Goal: Task Accomplishment & Management: Complete application form

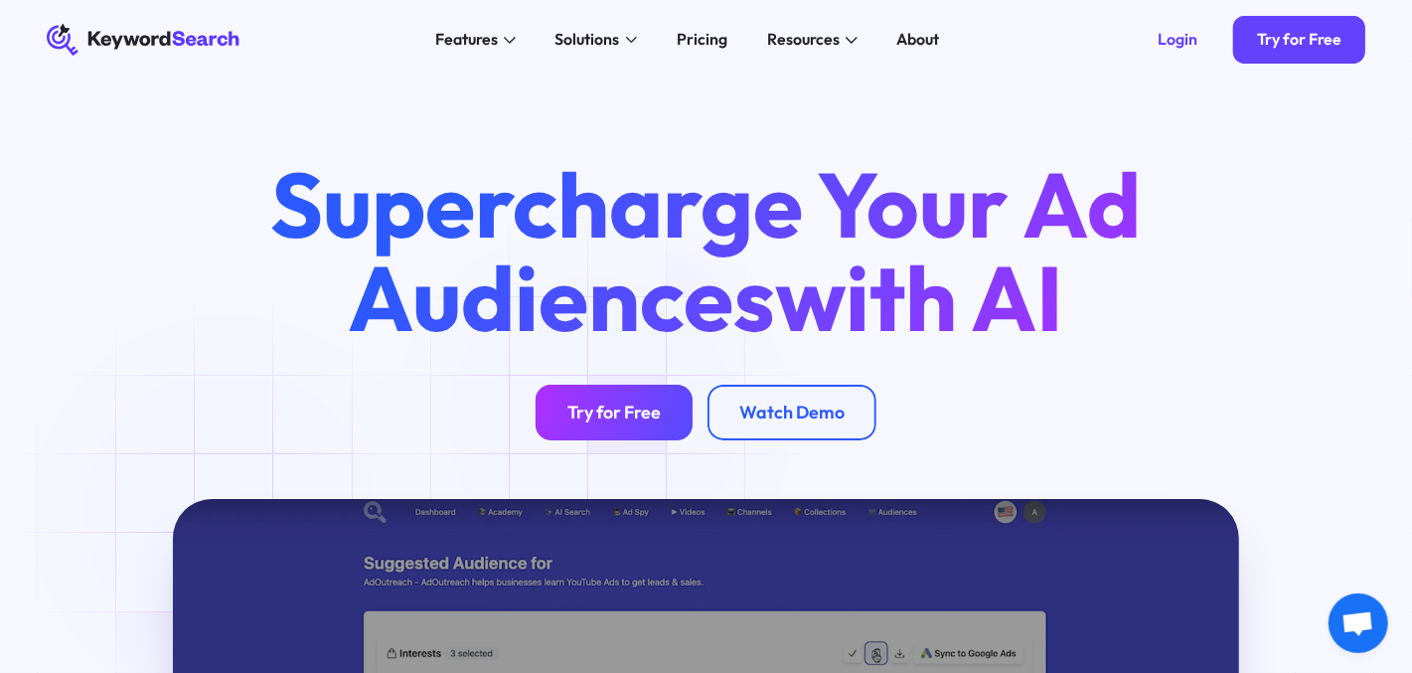
click at [599, 421] on div "Try for Free" at bounding box center [613, 412] width 93 height 22
